Goal: Information Seeking & Learning: Learn about a topic

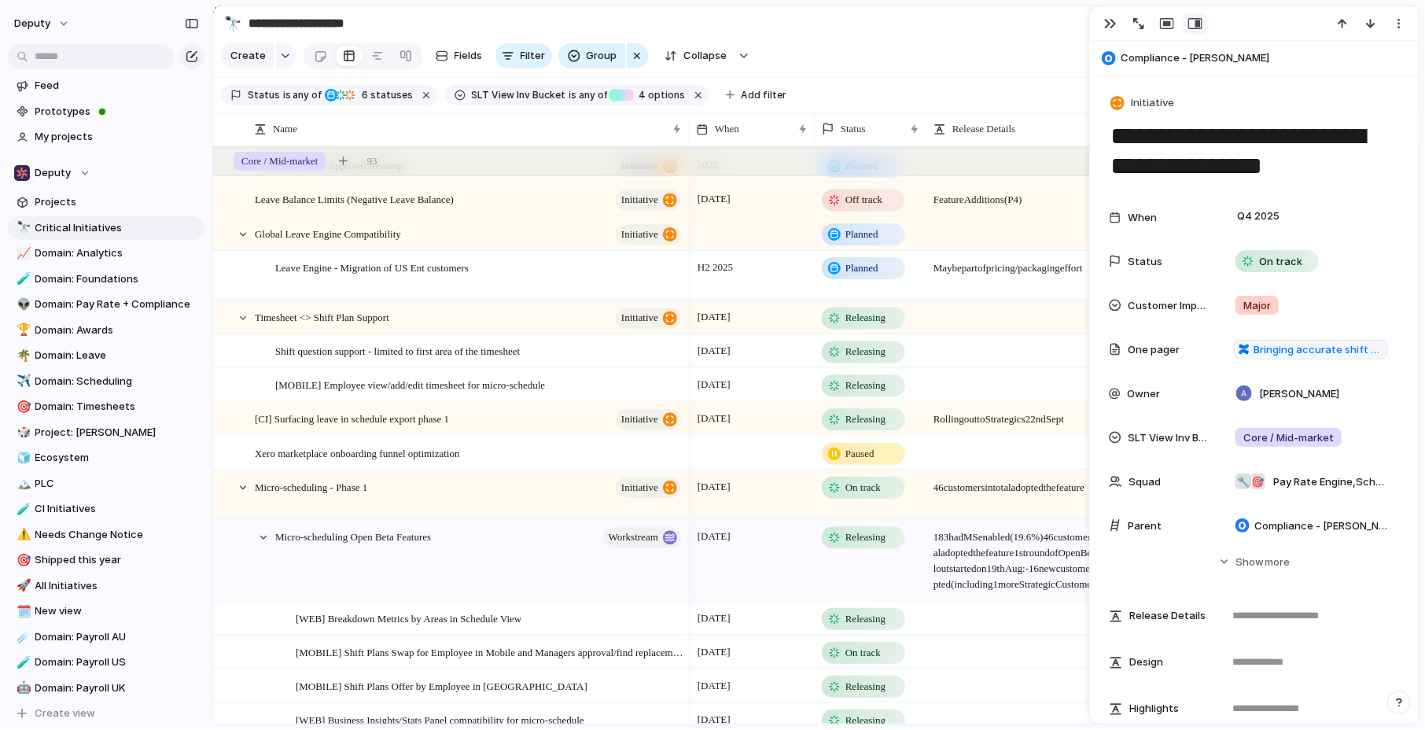
scroll to position [1046, 0]
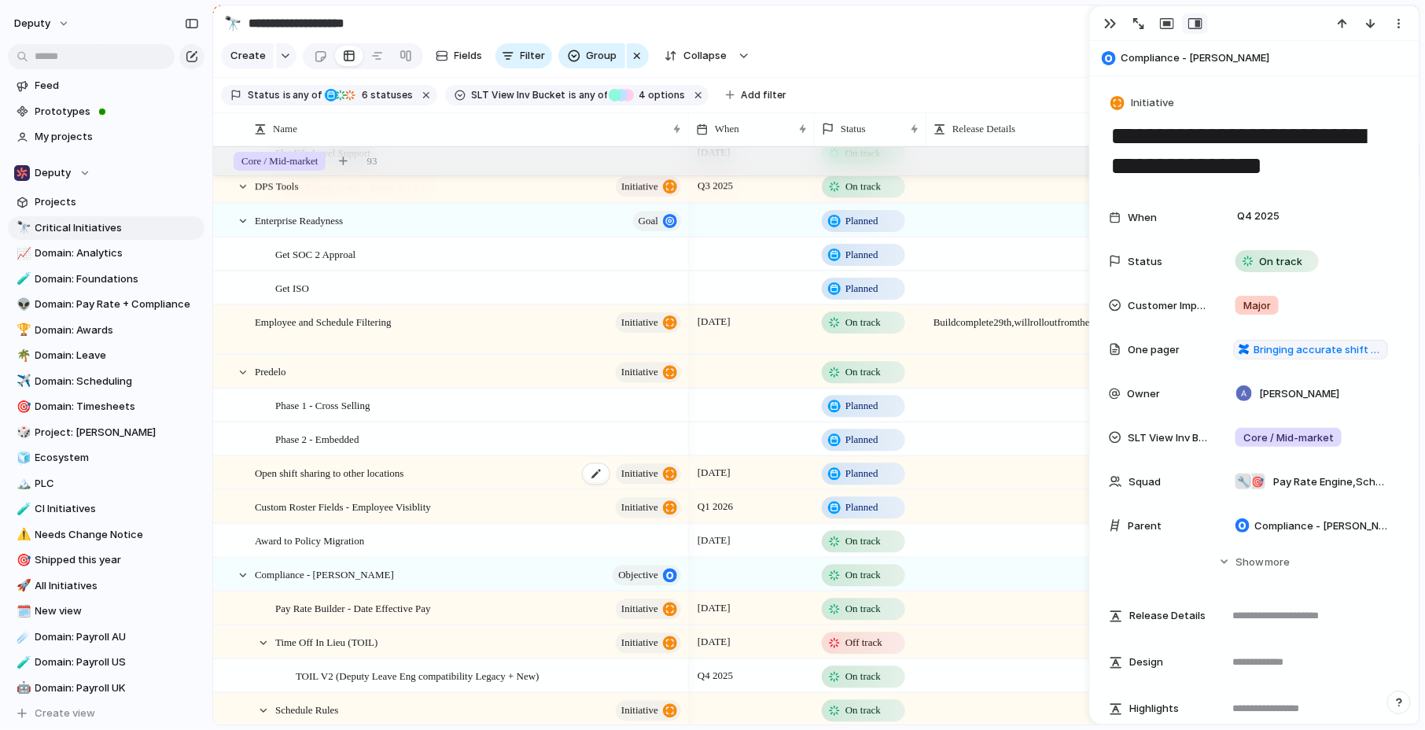
click at [271, 477] on span "Open shift sharing to other locations" at bounding box center [329, 472] width 149 height 18
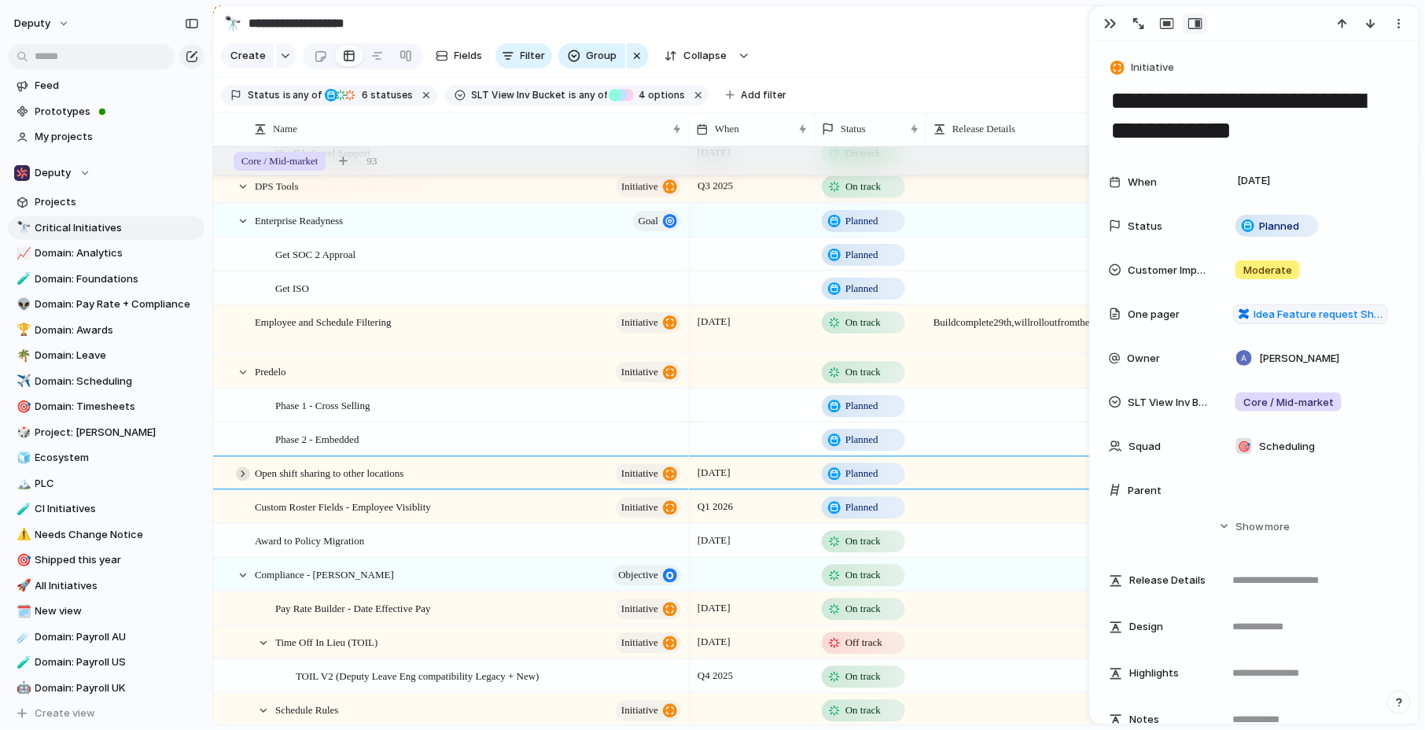
click at [243, 473] on div at bounding box center [243, 473] width 14 height 14
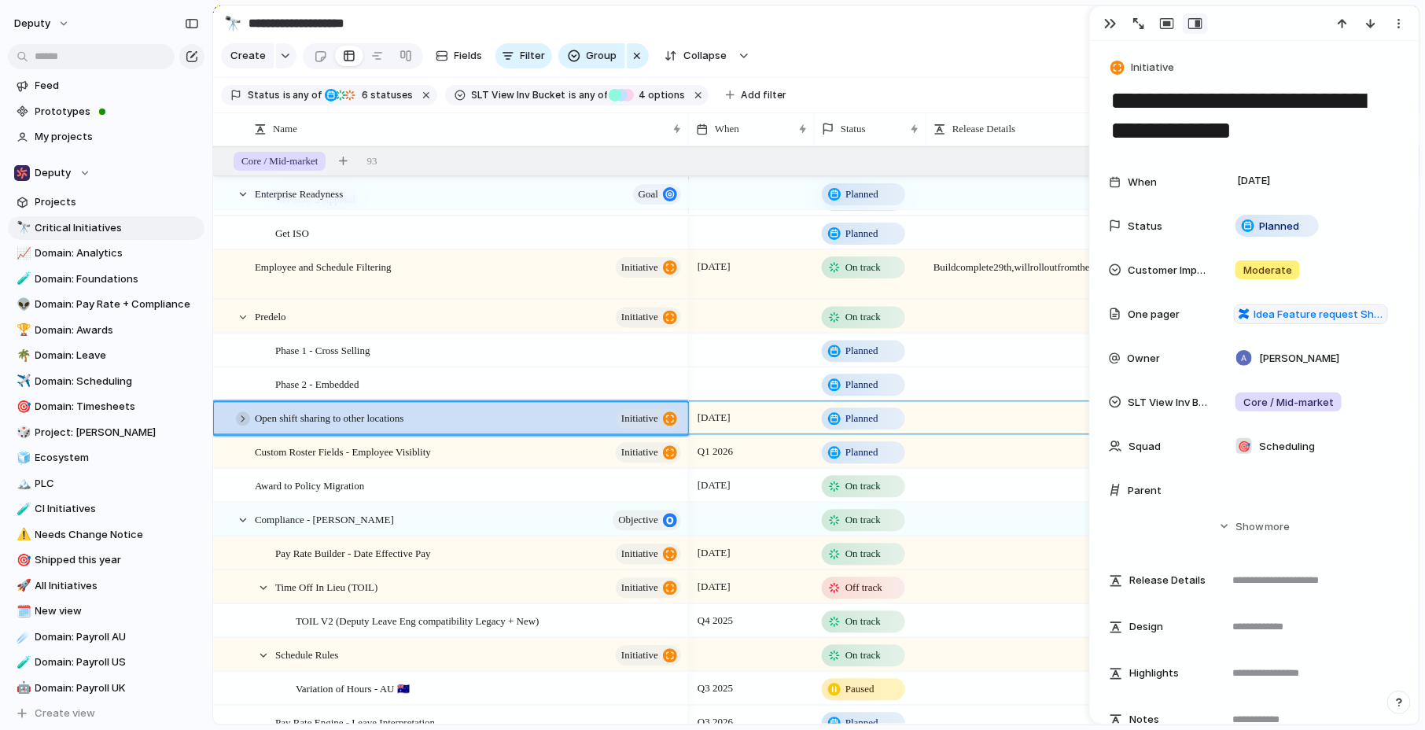
click at [243, 414] on div at bounding box center [243, 418] width 14 height 14
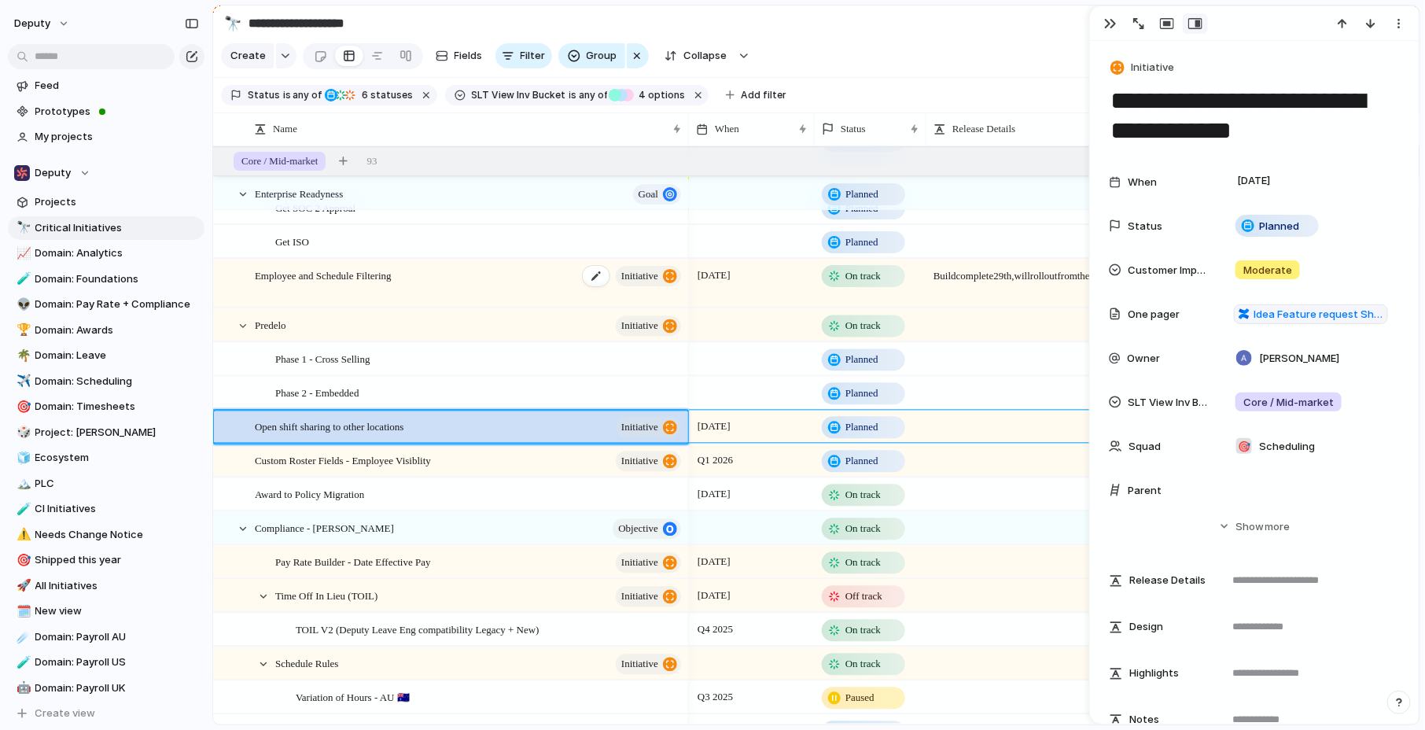
scroll to position [2548, 0]
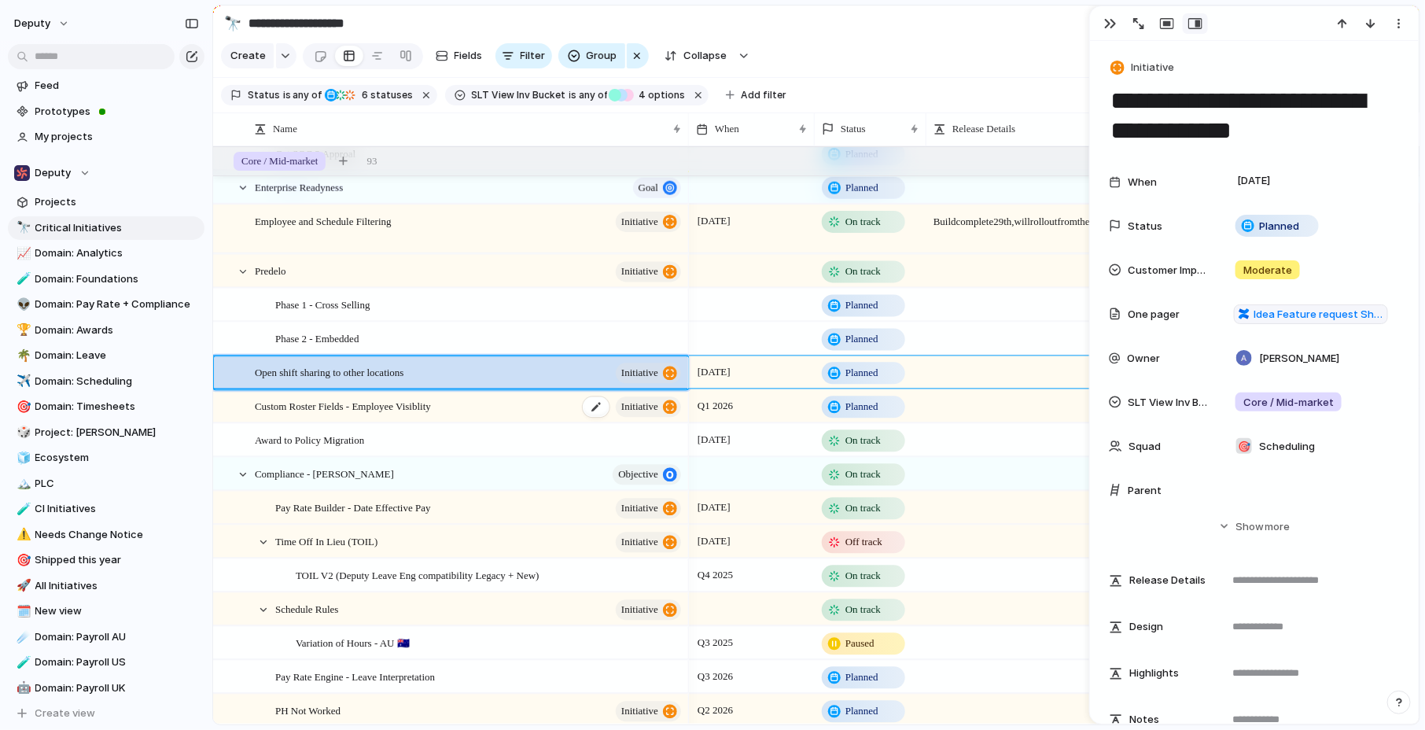
click at [354, 409] on span "Custom Roster Fields - Employee Visiblity" at bounding box center [343, 405] width 176 height 18
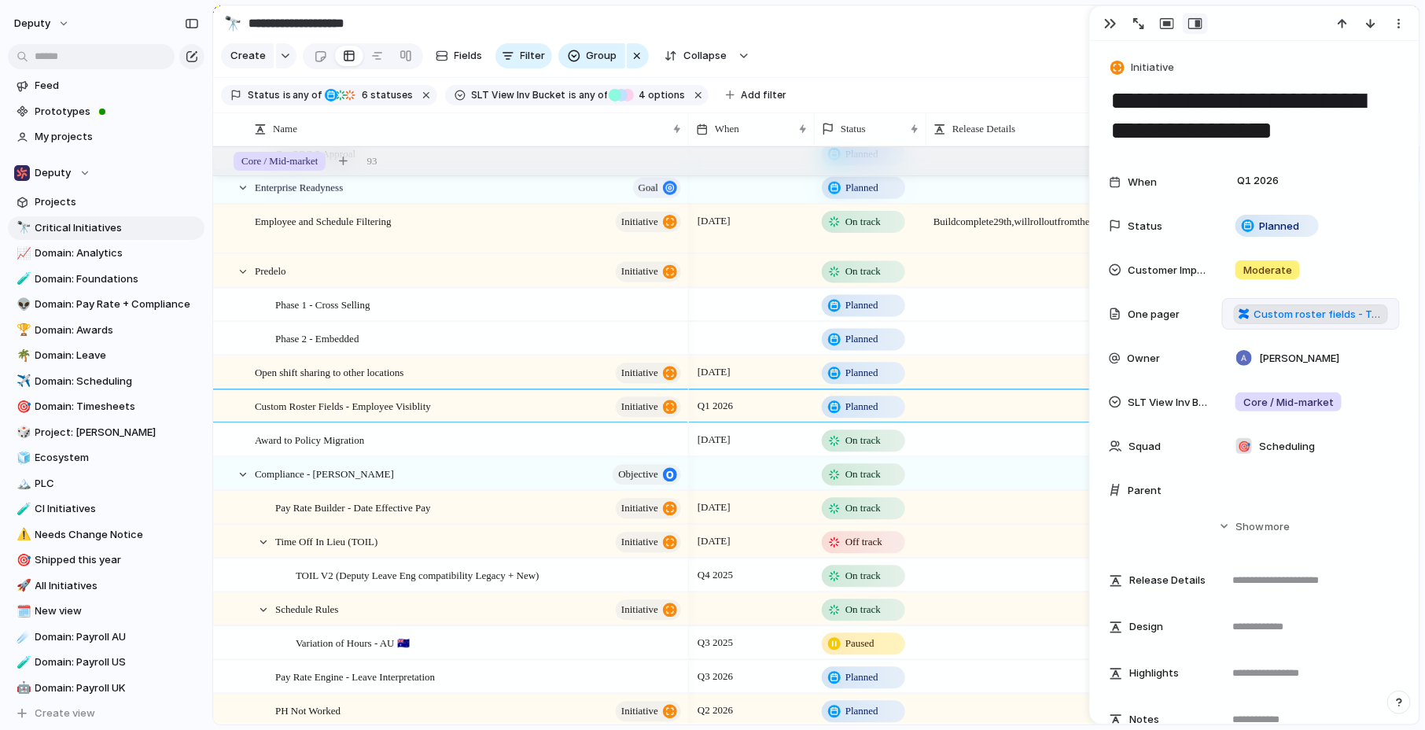
click at [1267, 315] on span "Custom roster fields - Team member visiblity" at bounding box center [1319, 315] width 130 height 16
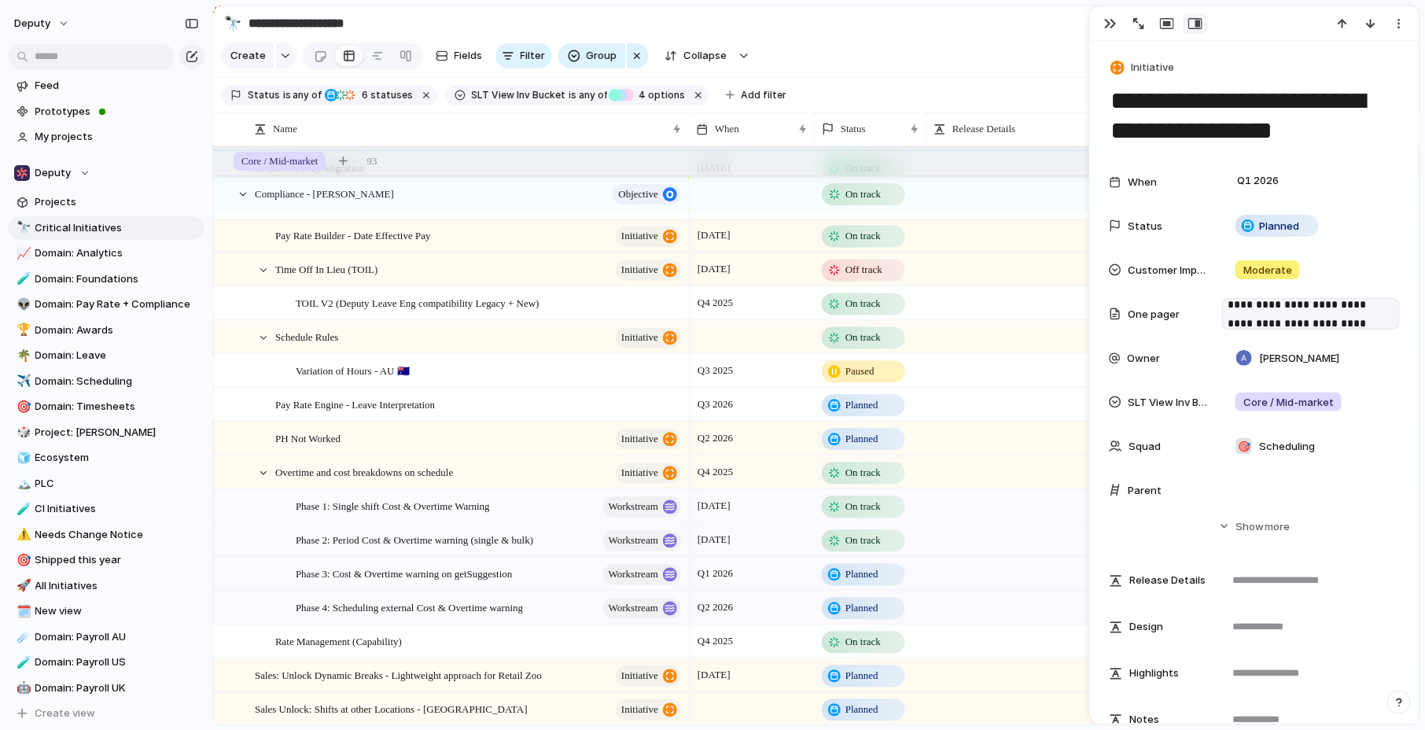
scroll to position [2898, 0]
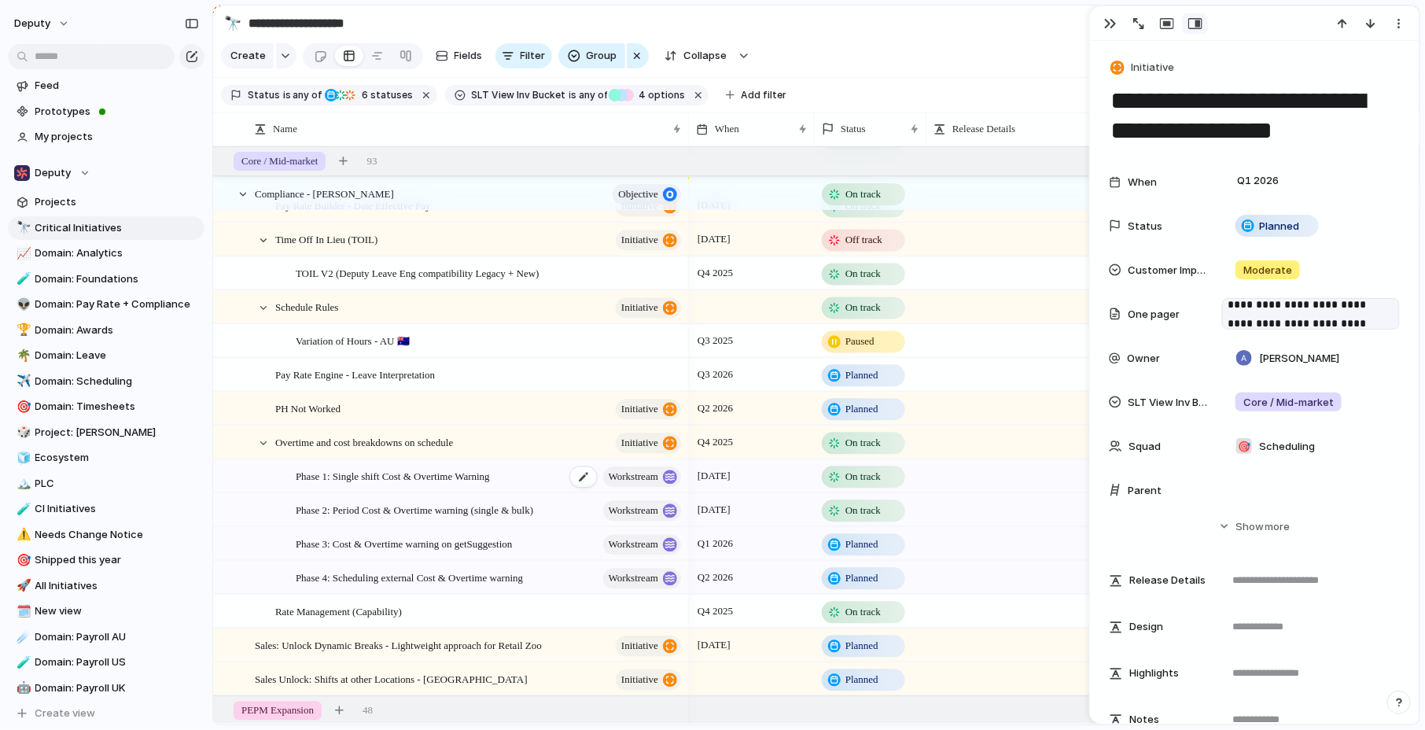
click at [382, 477] on span "Phase 1: Single shift Cost & Overtime Warning" at bounding box center [393, 475] width 194 height 18
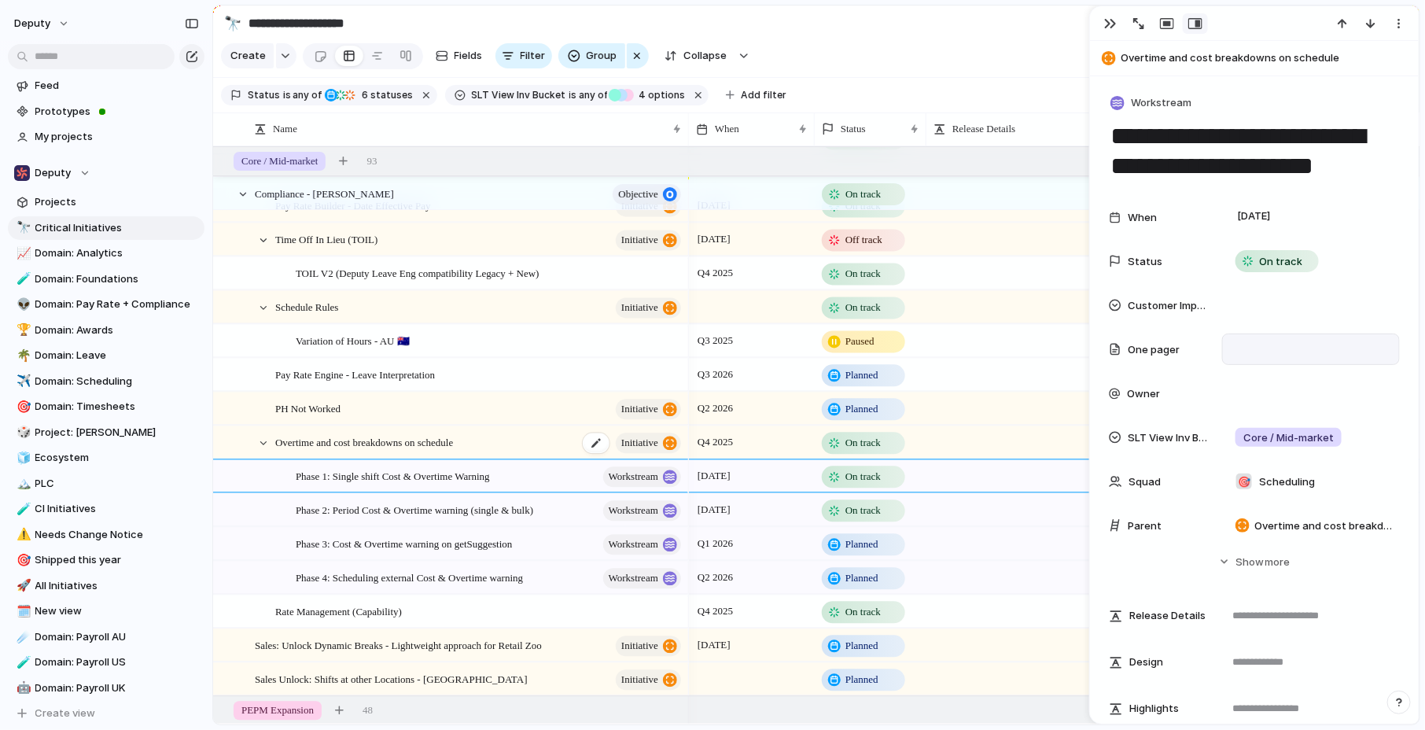
click at [359, 451] on div "Overtime and cost breakdowns on schedule initiative" at bounding box center [479, 442] width 408 height 32
type textarea "**********"
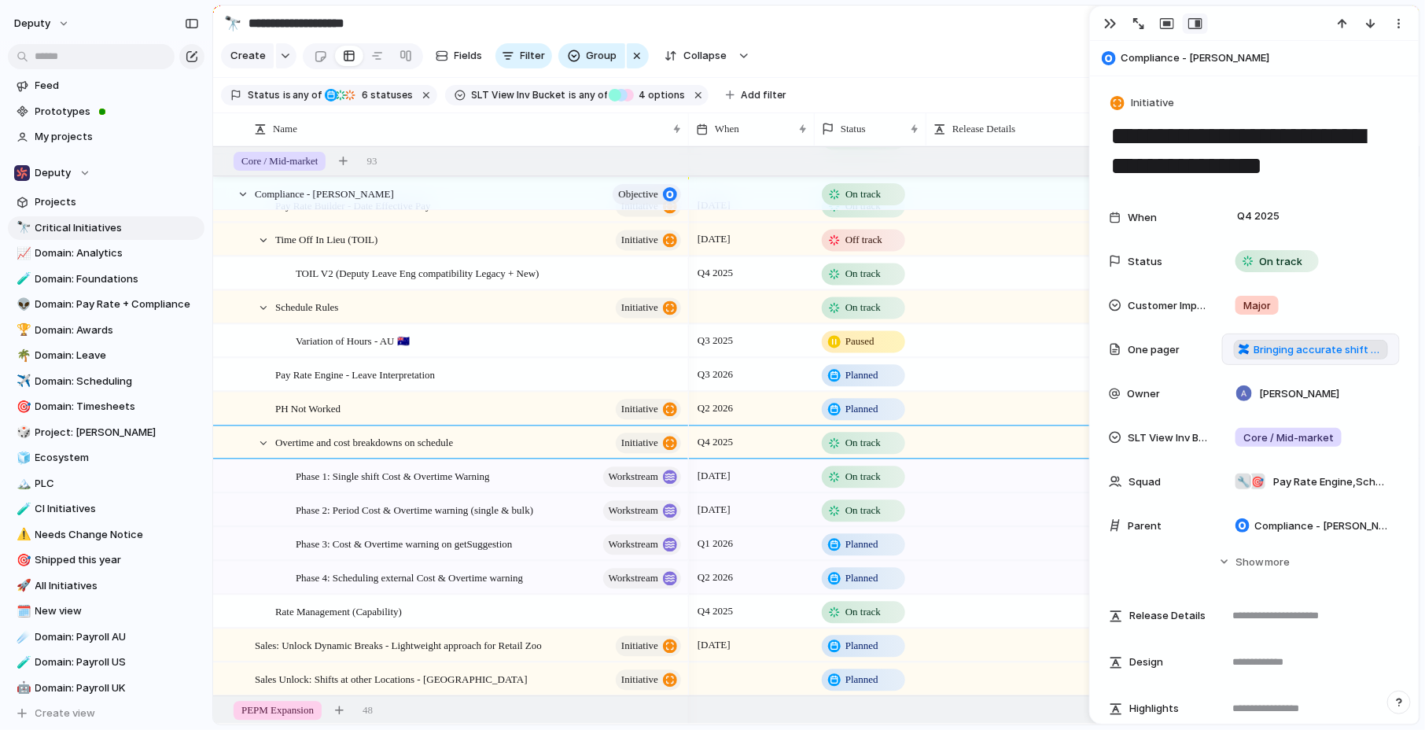
click at [1278, 349] on span "Bringing accurate shift costings to the schedule which unlocks better overtime …" at bounding box center [1319, 350] width 130 height 16
